Goal: Task Accomplishment & Management: Manage account settings

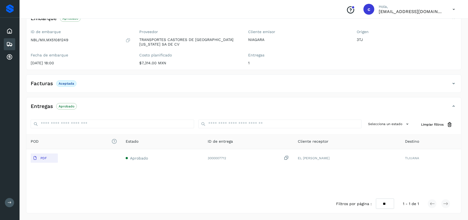
click at [9, 46] on icon at bounding box center [9, 44] width 7 height 7
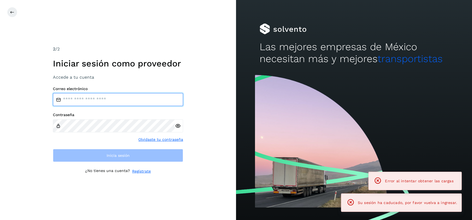
type input "**********"
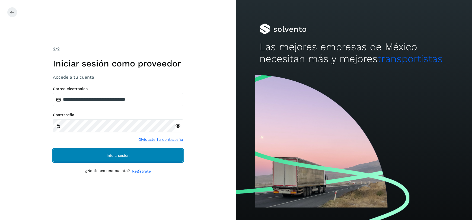
click at [147, 154] on button "Inicia sesión" at bounding box center [118, 155] width 130 height 13
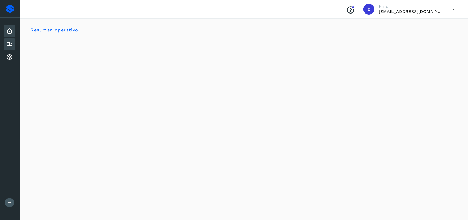
click at [10, 42] on icon at bounding box center [9, 44] width 7 height 7
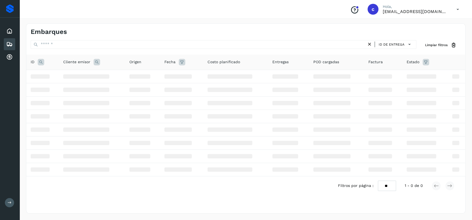
click at [39, 62] on icon at bounding box center [41, 62] width 7 height 7
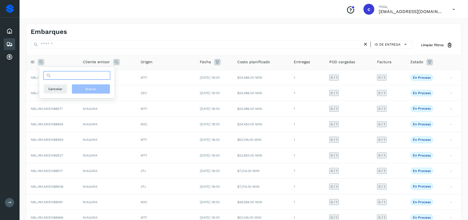
click at [77, 76] on input "text" at bounding box center [76, 75] width 67 height 9
paste input "**********"
type input "**********"
click at [90, 87] on span "Buscar" at bounding box center [90, 89] width 11 height 5
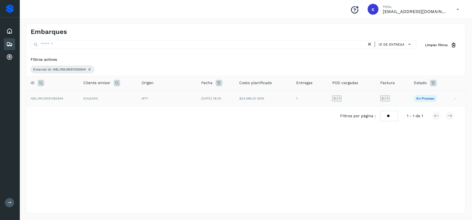
click at [235, 99] on td "[DATE] 18:00" at bounding box center [216, 98] width 38 height 15
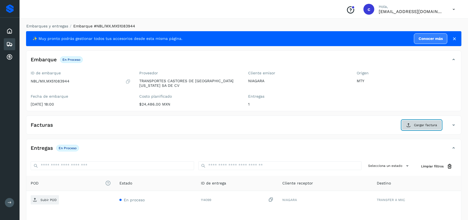
click at [406, 123] on button "Cargar factura" at bounding box center [422, 125] width 40 height 10
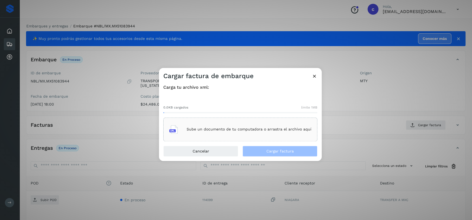
click at [254, 126] on div "Sube un documento de tu computadora o arrastra el archivo aquí" at bounding box center [240, 129] width 142 height 15
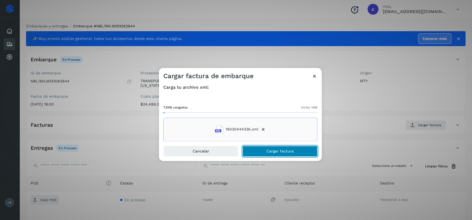
click at [266, 148] on button "Cargar factura" at bounding box center [280, 151] width 75 height 11
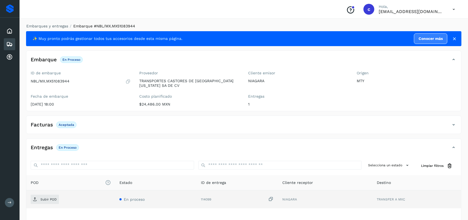
click at [43, 205] on td "Subir POD" at bounding box center [70, 200] width 89 height 18
click at [46, 200] on p "Subir POD" at bounding box center [48, 200] width 16 height 4
click at [13, 46] on div "Embarques" at bounding box center [9, 44] width 11 height 12
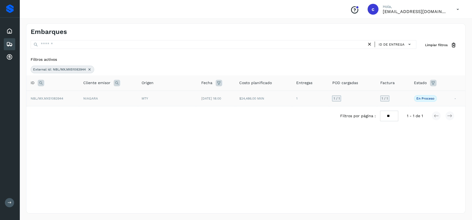
click at [126, 98] on td "NIAGARA" at bounding box center [108, 98] width 58 height 15
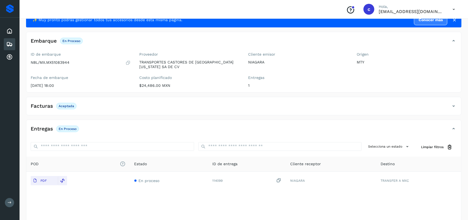
scroll to position [41, 0]
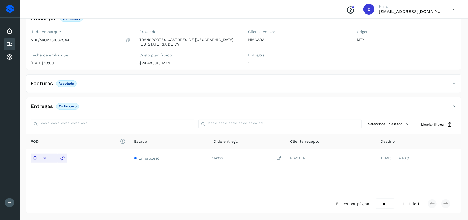
click at [8, 43] on icon at bounding box center [9, 44] width 7 height 7
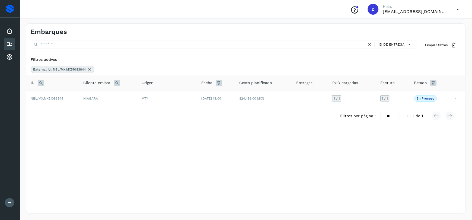
click at [38, 84] on icon at bounding box center [41, 83] width 7 height 7
click at [77, 97] on input "**********" at bounding box center [76, 96] width 67 height 9
paste input "text"
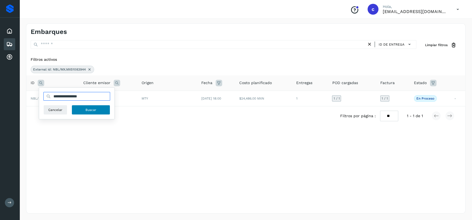
type input "**********"
click at [90, 108] on span "Buscar" at bounding box center [90, 109] width 11 height 5
click at [134, 101] on td "NIAGARA" at bounding box center [107, 98] width 58 height 15
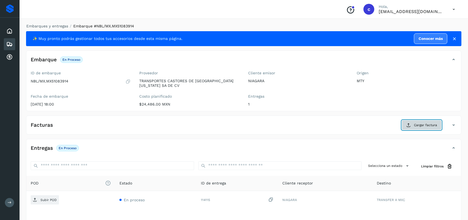
click at [414, 122] on button "Cargar factura" at bounding box center [422, 125] width 40 height 10
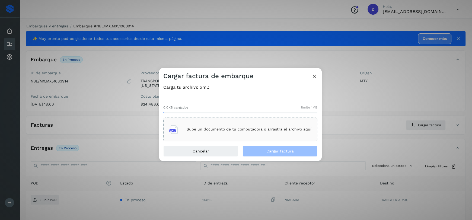
click at [250, 132] on div "Sube un documento de tu computadora o arrastra el archivo aquí" at bounding box center [240, 129] width 142 height 15
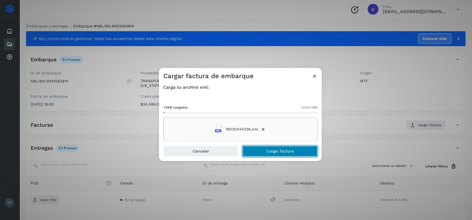
click at [280, 148] on button "Cargar factura" at bounding box center [280, 151] width 75 height 11
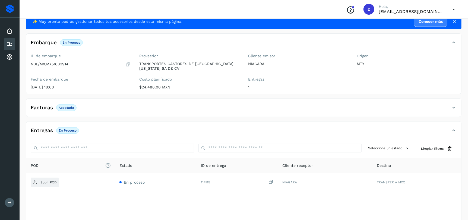
scroll to position [41, 0]
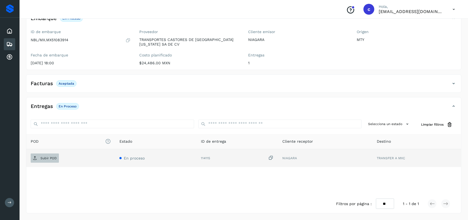
click at [45, 161] on span "Subir POD" at bounding box center [45, 158] width 28 height 9
click at [7, 43] on icon at bounding box center [9, 44] width 7 height 7
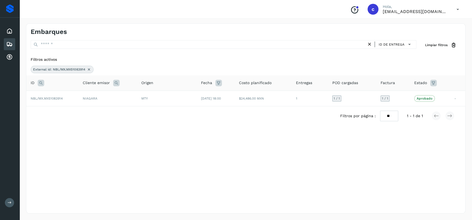
click at [42, 84] on icon at bounding box center [41, 83] width 7 height 7
click at [96, 96] on input "**********" at bounding box center [76, 96] width 67 height 9
paste input "text"
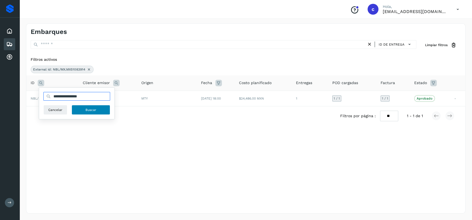
type input "**********"
click at [97, 114] on button "Buscar" at bounding box center [91, 110] width 39 height 10
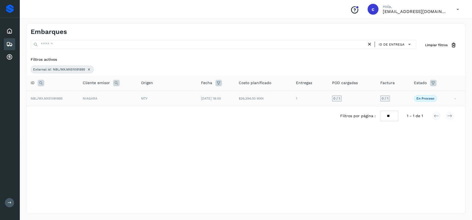
click at [69, 97] on td "NBL/MX.MX51081895" at bounding box center [52, 98] width 52 height 15
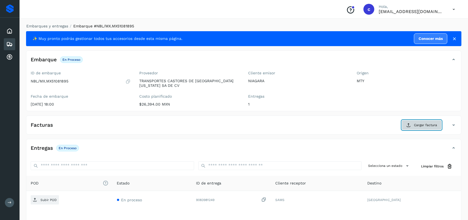
click at [422, 126] on span "Cargar factura" at bounding box center [425, 125] width 23 height 5
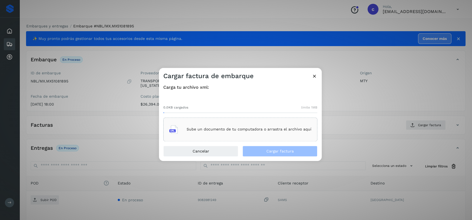
click at [247, 130] on p "Sube un documento de tu computadora o arrastra el archivo aquí" at bounding box center [249, 129] width 125 height 5
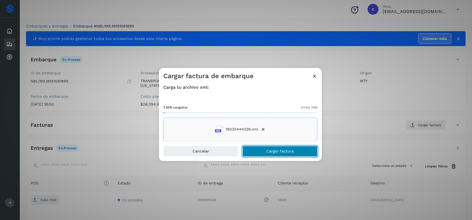
click at [287, 152] on span "Cargar factura" at bounding box center [279, 151] width 27 height 4
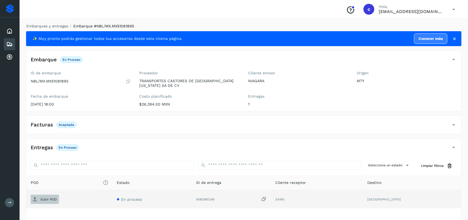
click at [46, 198] on p "Subir POD" at bounding box center [48, 200] width 16 height 4
click at [10, 41] on icon at bounding box center [9, 44] width 7 height 7
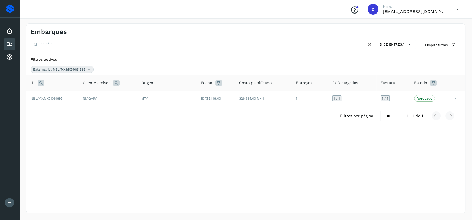
click at [43, 83] on icon at bounding box center [41, 83] width 7 height 7
click at [97, 97] on input "**********" at bounding box center [76, 96] width 67 height 9
paste input "text"
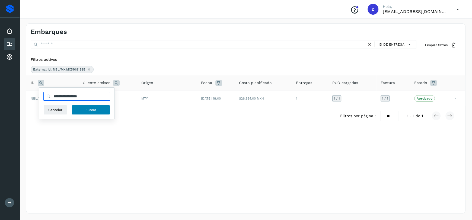
type input "**********"
click at [93, 113] on button "Buscar" at bounding box center [91, 110] width 39 height 10
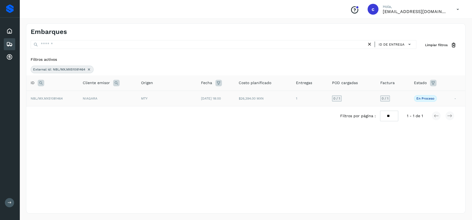
click at [205, 100] on td "[DATE] 18:00" at bounding box center [216, 98] width 38 height 15
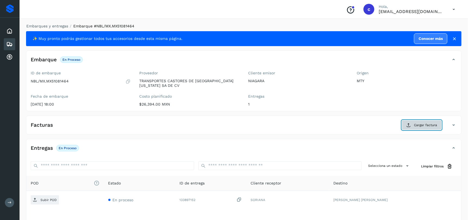
click at [423, 126] on span "Cargar factura" at bounding box center [425, 125] width 23 height 5
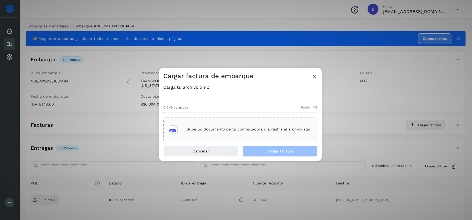
click at [237, 132] on div "Sube un documento de tu computadora o arrastra el archivo aquí" at bounding box center [240, 129] width 142 height 15
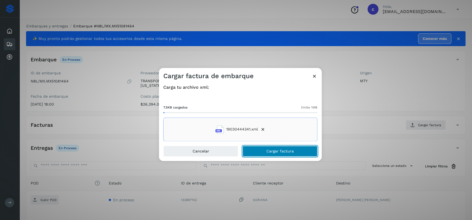
click at [302, 151] on button "Cargar factura" at bounding box center [280, 151] width 75 height 11
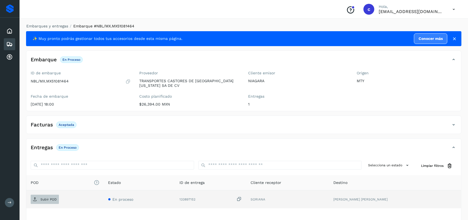
click at [52, 198] on p "Subir POD" at bounding box center [48, 200] width 16 height 4
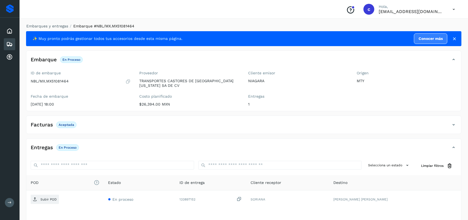
click at [11, 46] on icon at bounding box center [9, 44] width 7 height 7
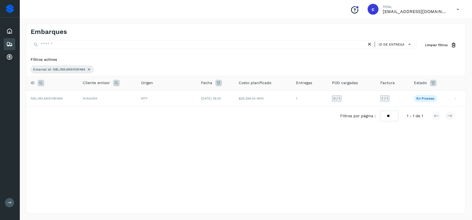
click at [40, 82] on icon at bounding box center [41, 83] width 7 height 7
click at [100, 97] on input "**********" at bounding box center [76, 96] width 67 height 9
click at [98, 110] on button "Buscar" at bounding box center [91, 110] width 39 height 10
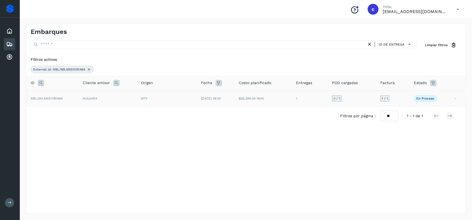
click at [50, 101] on td "NBL/MX.MX51081464" at bounding box center [52, 98] width 52 height 15
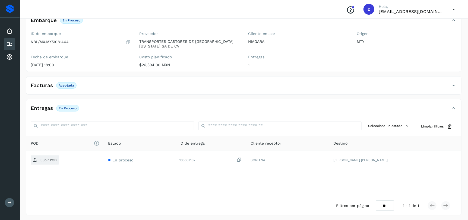
scroll to position [41, 0]
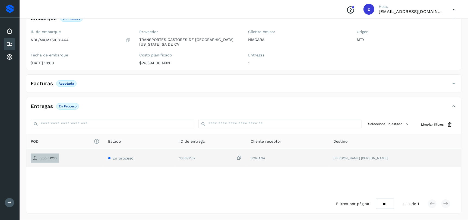
click at [41, 159] on p "Subir POD" at bounding box center [48, 158] width 16 height 4
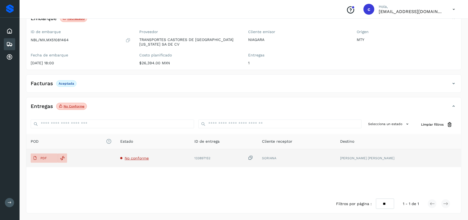
click at [149, 159] on span "No conforme" at bounding box center [137, 158] width 24 height 4
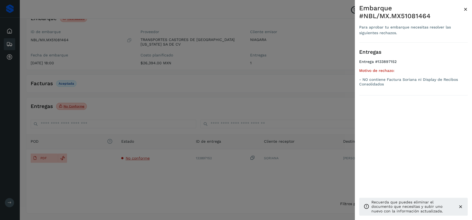
click at [13, 33] on div at bounding box center [236, 110] width 472 height 220
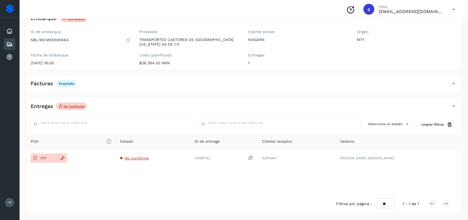
click at [13, 48] on div "Embarques" at bounding box center [9, 44] width 11 height 12
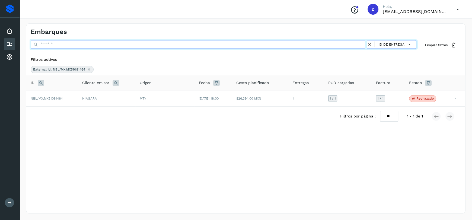
drag, startPoint x: 67, startPoint y: 44, endPoint x: 67, endPoint y: 48, distance: 3.8
click at [67, 44] on input "text" at bounding box center [199, 44] width 336 height 9
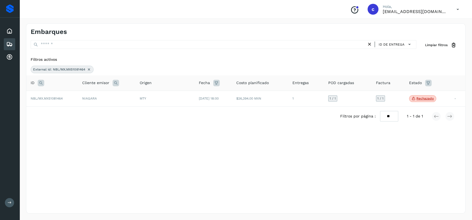
click at [40, 81] on icon at bounding box center [41, 83] width 7 height 7
click at [97, 98] on input "**********" at bounding box center [76, 96] width 67 height 9
paste input "text"
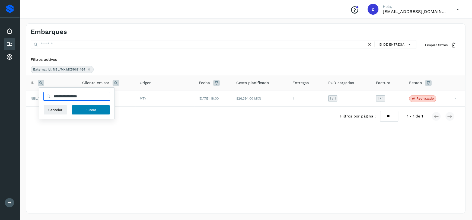
type input "**********"
click at [95, 113] on button "Buscar" at bounding box center [91, 110] width 39 height 10
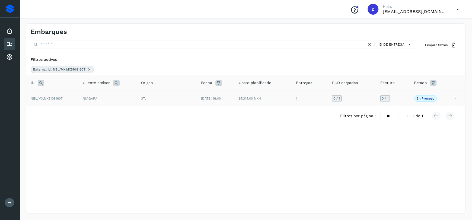
click at [80, 100] on td "NIAGARA" at bounding box center [107, 98] width 58 height 15
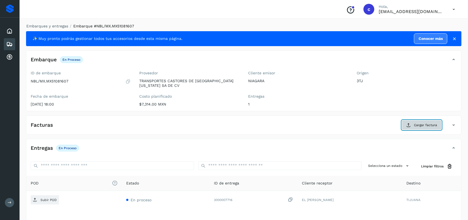
click at [422, 126] on span "Cargar factura" at bounding box center [425, 125] width 23 height 5
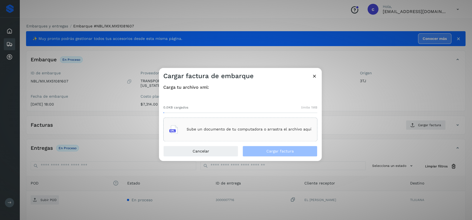
click at [278, 126] on div "Sube un documento de tu computadora o arrastra el archivo aquí" at bounding box center [240, 129] width 142 height 15
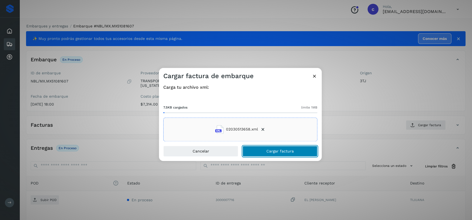
click at [290, 152] on span "Cargar factura" at bounding box center [279, 151] width 27 height 4
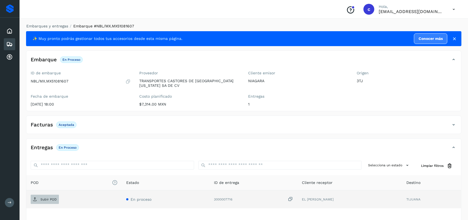
click at [51, 201] on p "Subir POD" at bounding box center [48, 200] width 16 height 4
click at [8, 43] on icon at bounding box center [9, 44] width 7 height 7
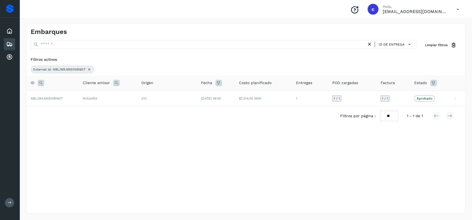
click at [40, 84] on icon at bounding box center [41, 83] width 7 height 7
click at [95, 96] on input "**********" at bounding box center [76, 96] width 67 height 9
paste input "text"
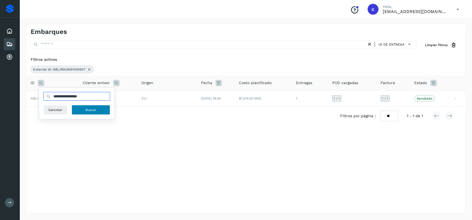
type input "**********"
click at [91, 113] on button "Buscar" at bounding box center [91, 110] width 39 height 10
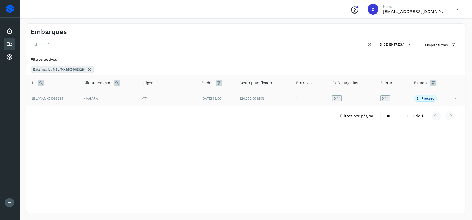
click at [66, 100] on td "NBL/MX.MX51083294" at bounding box center [52, 98] width 53 height 15
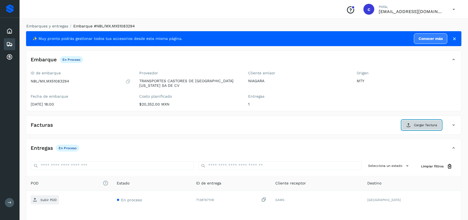
click at [428, 127] on span "Cargar factura" at bounding box center [425, 125] width 23 height 5
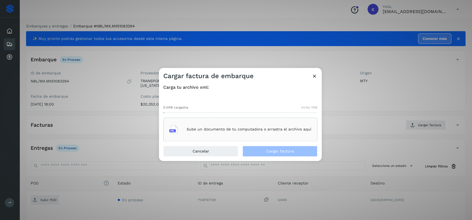
click at [258, 124] on div "Sube un documento de tu computadora o arrastra el archivo aquí" at bounding box center [240, 129] width 142 height 15
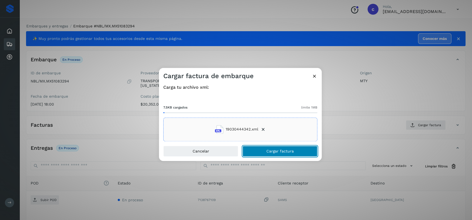
click at [283, 150] on span "Cargar factura" at bounding box center [279, 151] width 27 height 4
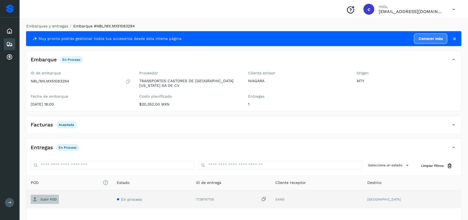
click at [44, 197] on span "Subir POD" at bounding box center [45, 199] width 28 height 9
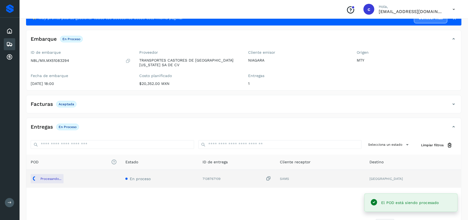
scroll to position [41, 0]
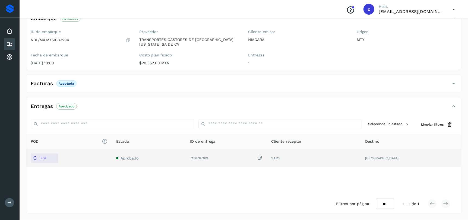
click at [13, 41] on div "Embarques" at bounding box center [9, 44] width 11 height 12
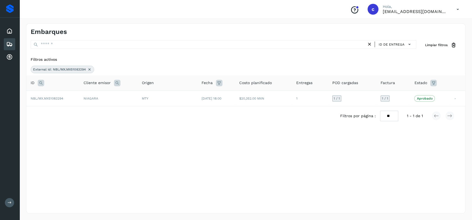
click at [39, 82] on icon at bounding box center [41, 83] width 7 height 7
click at [74, 96] on input "**********" at bounding box center [76, 96] width 67 height 9
paste input "text"
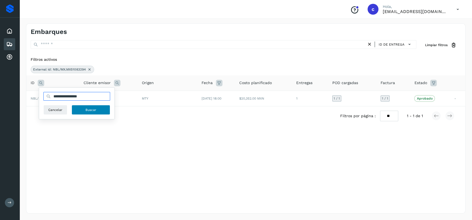
type input "**********"
click at [94, 111] on span "Buscar" at bounding box center [90, 109] width 11 height 5
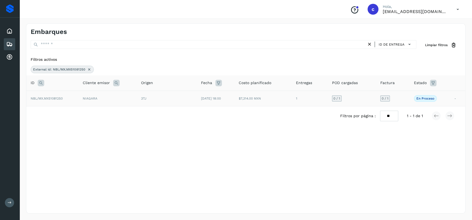
click at [129, 101] on td "NIAGARA" at bounding box center [107, 98] width 58 height 15
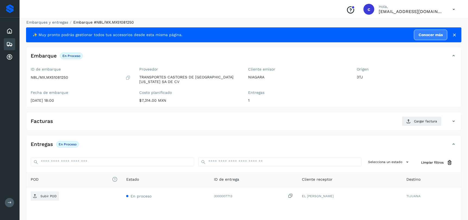
scroll to position [42, 0]
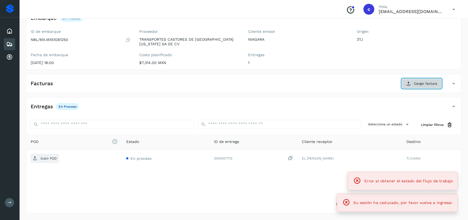
click at [427, 82] on span "Cargar factura" at bounding box center [425, 83] width 23 height 5
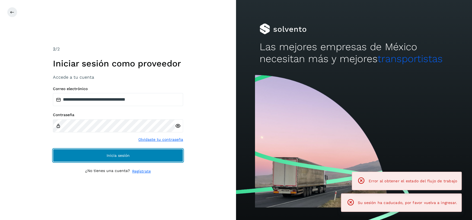
click at [147, 157] on button "Inicia sesión" at bounding box center [118, 155] width 130 height 13
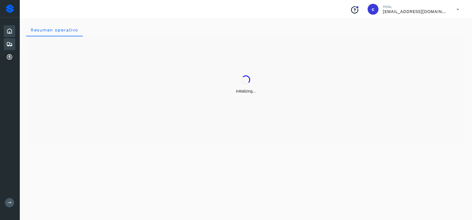
click at [9, 43] on icon at bounding box center [9, 44] width 7 height 7
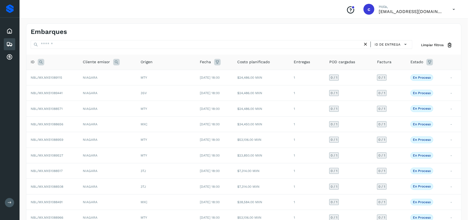
click at [43, 63] on icon at bounding box center [41, 62] width 7 height 7
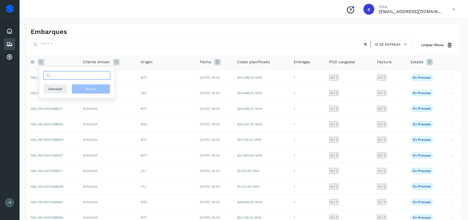
click at [69, 76] on input "text" at bounding box center [76, 75] width 67 height 9
paste input "**********"
type input "**********"
click at [88, 86] on button "Buscar" at bounding box center [91, 89] width 39 height 10
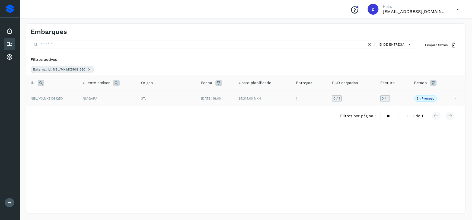
click at [109, 97] on td "NIAGARA" at bounding box center [107, 98] width 58 height 15
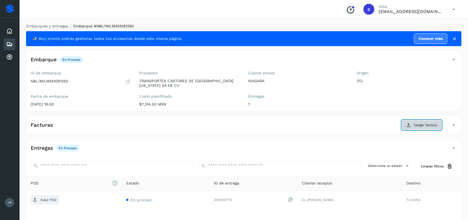
click at [421, 124] on span "Cargar factura" at bounding box center [425, 125] width 23 height 5
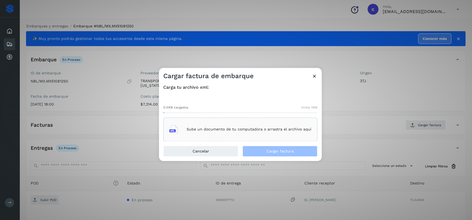
click at [242, 129] on p "Sube un documento de tu computadora o arrastra el archivo aquí" at bounding box center [249, 129] width 125 height 5
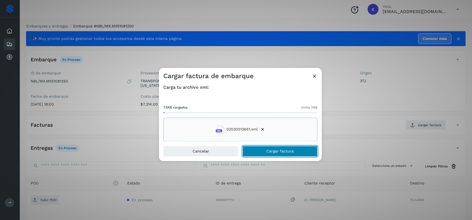
click at [276, 153] on span "Cargar factura" at bounding box center [279, 151] width 27 height 4
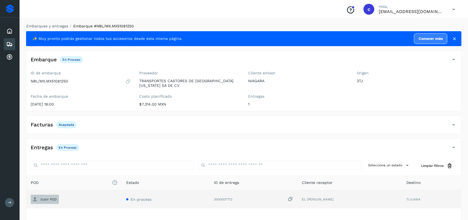
click at [47, 201] on p "Subir POD" at bounding box center [48, 200] width 16 height 4
click at [6, 44] on icon at bounding box center [9, 44] width 7 height 7
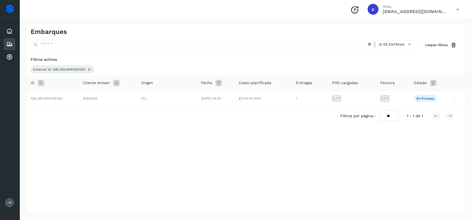
click at [41, 82] on icon at bounding box center [41, 83] width 7 height 7
click at [77, 96] on input "**********" at bounding box center [76, 96] width 67 height 9
click at [78, 96] on input "**********" at bounding box center [76, 96] width 67 height 9
paste input "text"
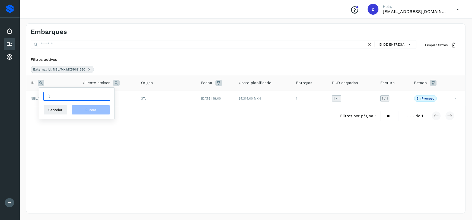
paste input "text"
paste input "**********"
type input "**********"
click at [91, 110] on span "Buscar" at bounding box center [90, 109] width 11 height 5
click at [187, 104] on td "3TJ" at bounding box center [167, 98] width 60 height 15
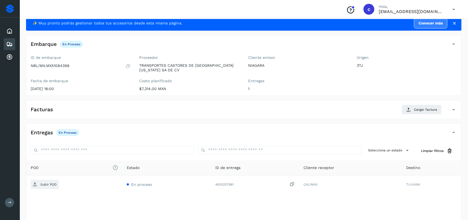
scroll to position [42, 0]
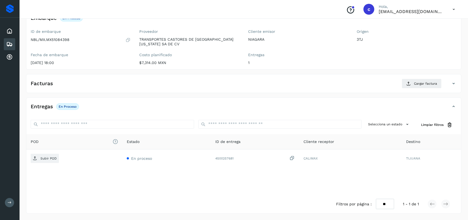
click at [414, 88] on div "Facturas Cargar factura" at bounding box center [243, 86] width 435 height 14
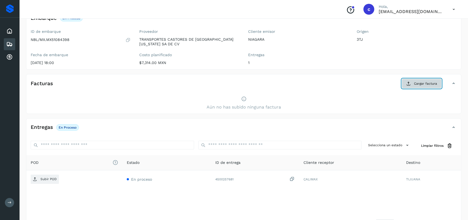
click at [427, 81] on span "Cargar factura" at bounding box center [425, 83] width 23 height 5
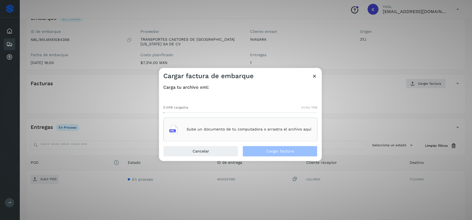
click at [259, 126] on div "Sube un documento de tu computadora o arrastra el archivo aquí" at bounding box center [240, 129] width 142 height 15
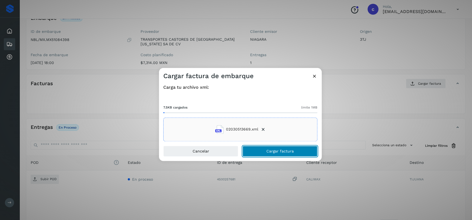
click at [282, 155] on button "Cargar factura" at bounding box center [280, 151] width 75 height 11
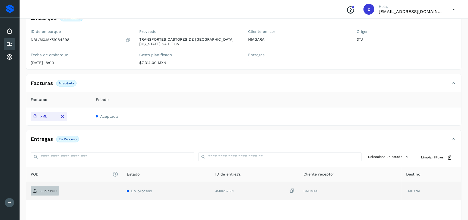
click at [53, 188] on span "Subir POD" at bounding box center [45, 191] width 28 height 9
click at [9, 43] on icon at bounding box center [9, 44] width 7 height 7
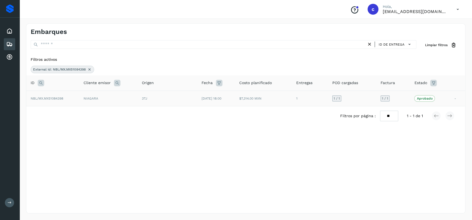
click at [128, 96] on td "NIAGARA" at bounding box center [108, 98] width 58 height 15
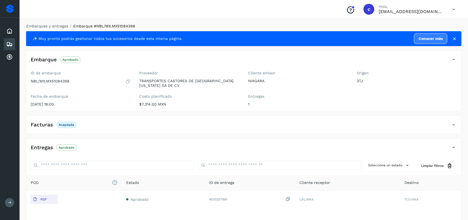
click at [9, 45] on icon at bounding box center [9, 44] width 7 height 7
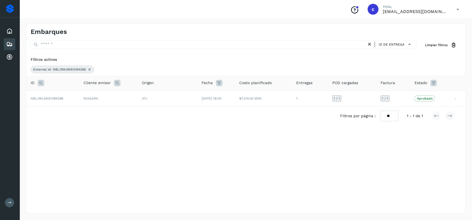
click at [41, 83] on icon at bounding box center [41, 83] width 7 height 7
click at [71, 98] on input "**********" at bounding box center [76, 96] width 67 height 9
paste input "text"
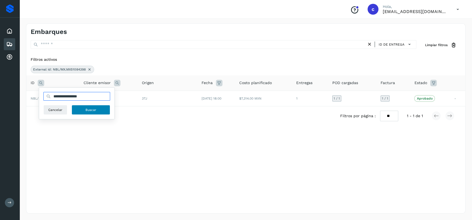
type input "**********"
click at [98, 109] on button "Buscar" at bounding box center [91, 110] width 39 height 10
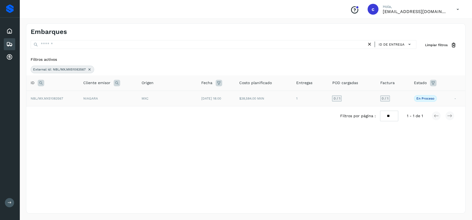
click at [70, 100] on td "NBL/MX.MX51083567" at bounding box center [52, 98] width 53 height 15
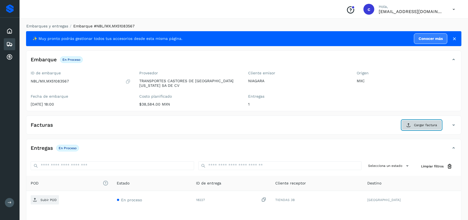
click at [413, 121] on button "Cargar factura" at bounding box center [422, 125] width 40 height 10
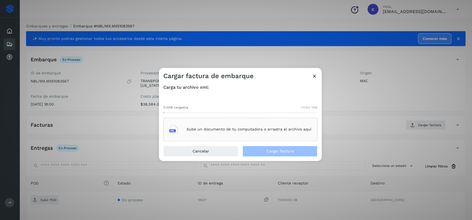
click at [229, 127] on div "Sube un documento de tu computadora o arrastra el archivo aquí" at bounding box center [240, 129] width 142 height 15
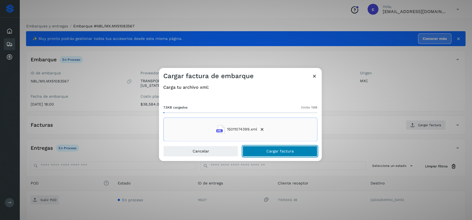
click at [280, 150] on span "Cargar factura" at bounding box center [279, 151] width 27 height 4
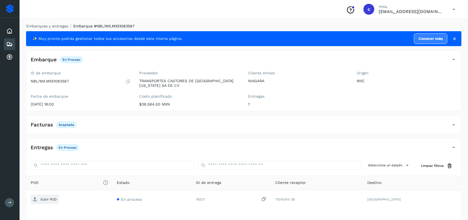
click at [9, 46] on icon at bounding box center [9, 44] width 7 height 7
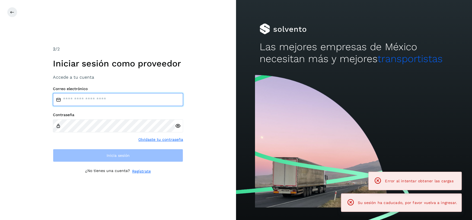
type input "**********"
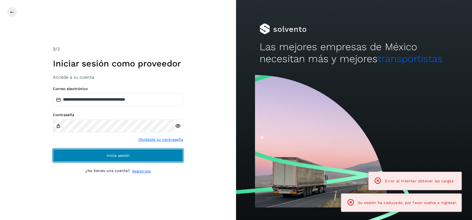
click at [150, 154] on button "Inicia sesión" at bounding box center [118, 155] width 130 height 13
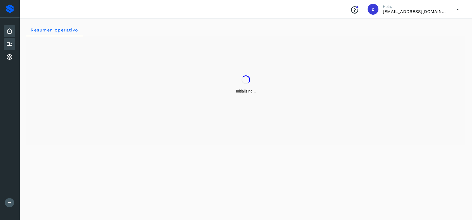
click at [7, 45] on icon at bounding box center [9, 44] width 7 height 7
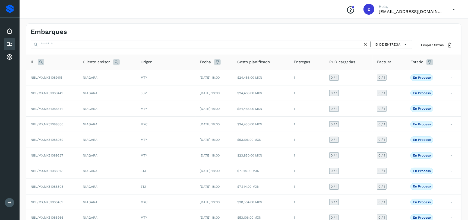
click at [40, 64] on icon at bounding box center [41, 62] width 7 height 7
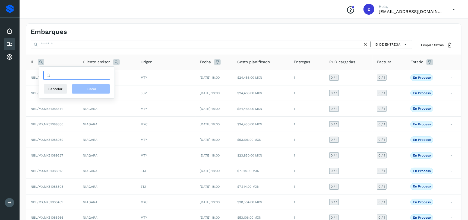
click at [81, 77] on input "text" at bounding box center [76, 75] width 67 height 9
paste input "**********"
type input "**********"
click at [96, 90] on span "Buscar" at bounding box center [90, 89] width 11 height 5
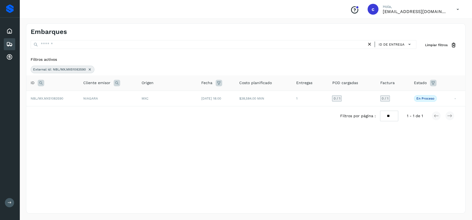
click at [168, 98] on div "MXC" at bounding box center [167, 98] width 51 height 5
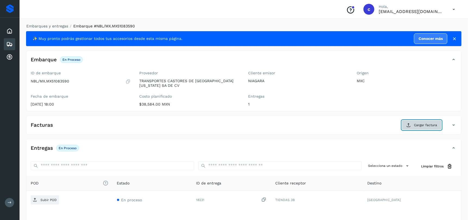
click at [422, 127] on span "Cargar factura" at bounding box center [425, 125] width 23 height 5
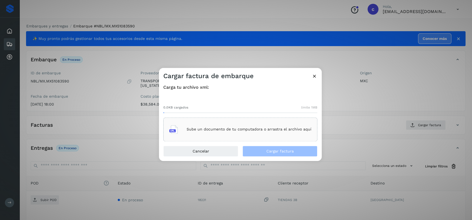
click at [254, 131] on p "Sube un documento de tu computadora o arrastra el archivo aquí" at bounding box center [249, 129] width 125 height 5
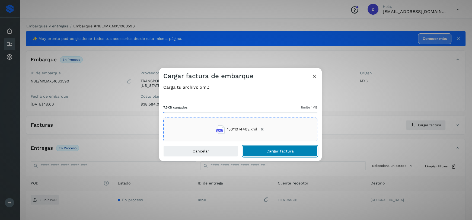
click at [274, 154] on button "Cargar factura" at bounding box center [280, 151] width 75 height 11
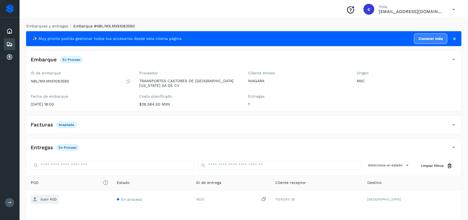
click at [13, 45] on div "Embarques" at bounding box center [9, 44] width 11 height 12
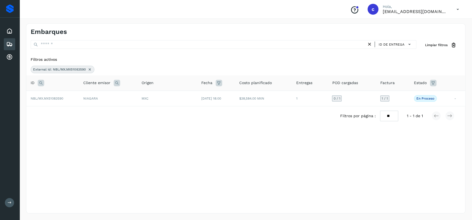
click at [43, 82] on icon at bounding box center [41, 83] width 7 height 7
click at [94, 97] on input "**********" at bounding box center [76, 96] width 67 height 9
paste input "text"
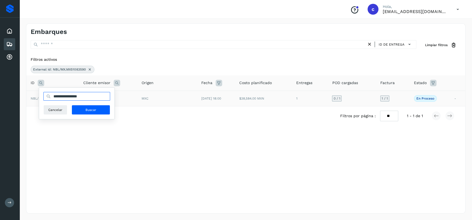
type input "**********"
click at [88, 109] on span "Buscar" at bounding box center [90, 109] width 11 height 5
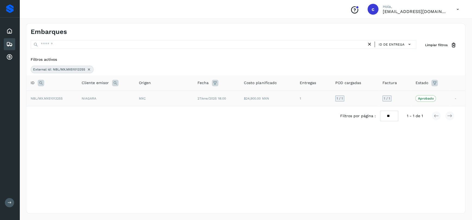
click at [123, 97] on td "NIAGARA" at bounding box center [105, 98] width 57 height 15
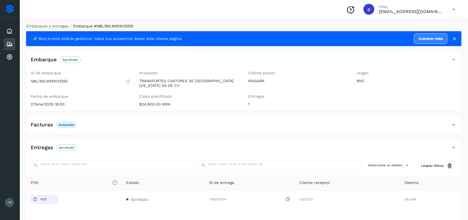
scroll to position [41, 0]
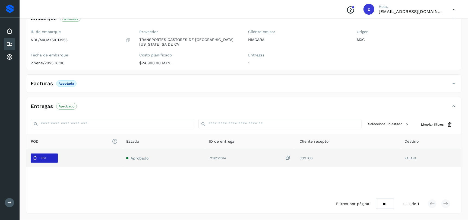
click at [45, 160] on span "PDF" at bounding box center [40, 158] width 18 height 9
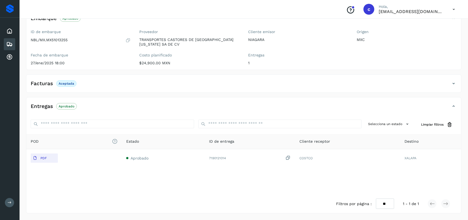
click at [11, 46] on icon at bounding box center [9, 44] width 7 height 7
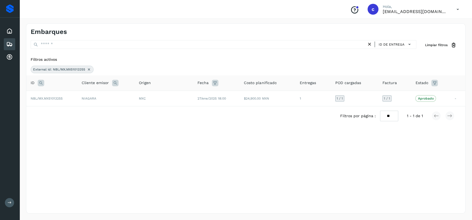
click at [88, 69] on icon at bounding box center [89, 69] width 4 height 4
